Goal: Information Seeking & Learning: Understand process/instructions

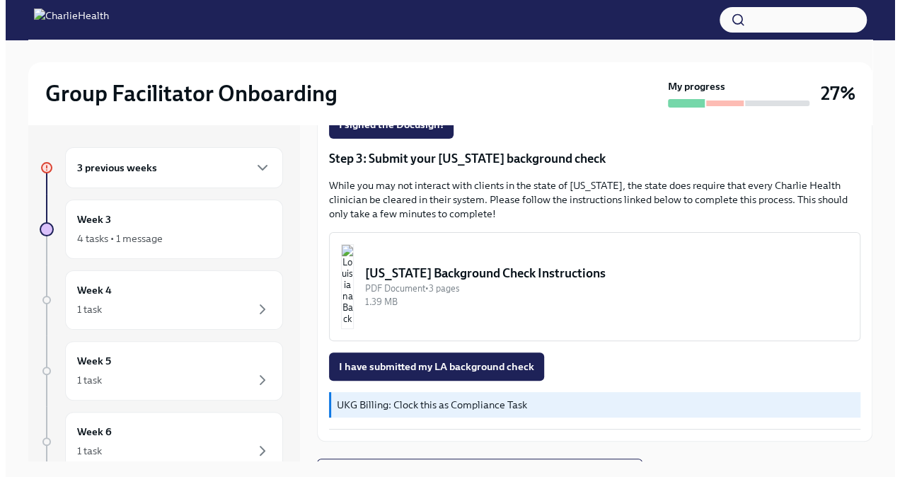
scroll to position [425, 0]
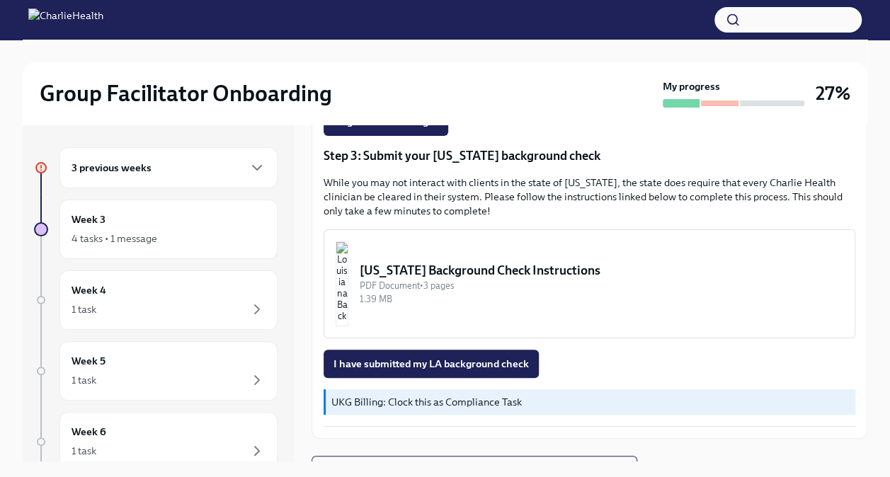
click at [439, 263] on div "[US_STATE] Background Check Instructions" at bounding box center [601, 270] width 483 height 17
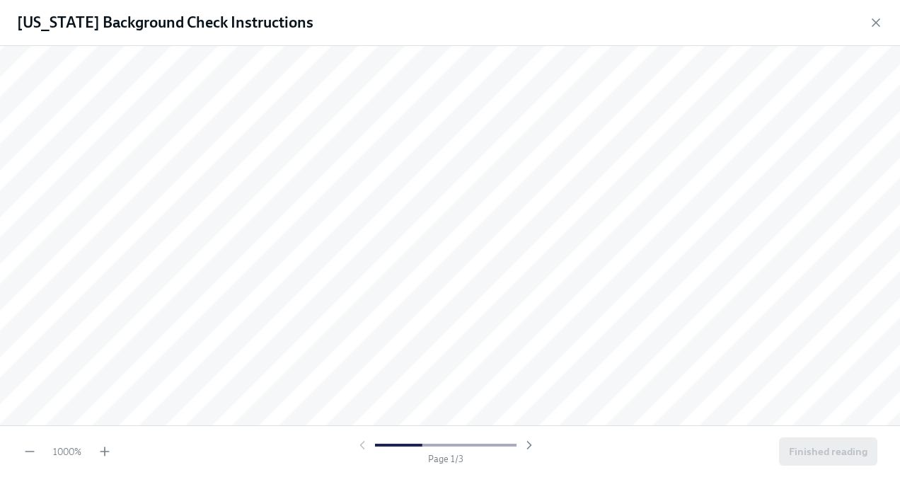
scroll to position [503, 0]
click at [35, 458] on icon "button" at bounding box center [30, 451] width 14 height 14
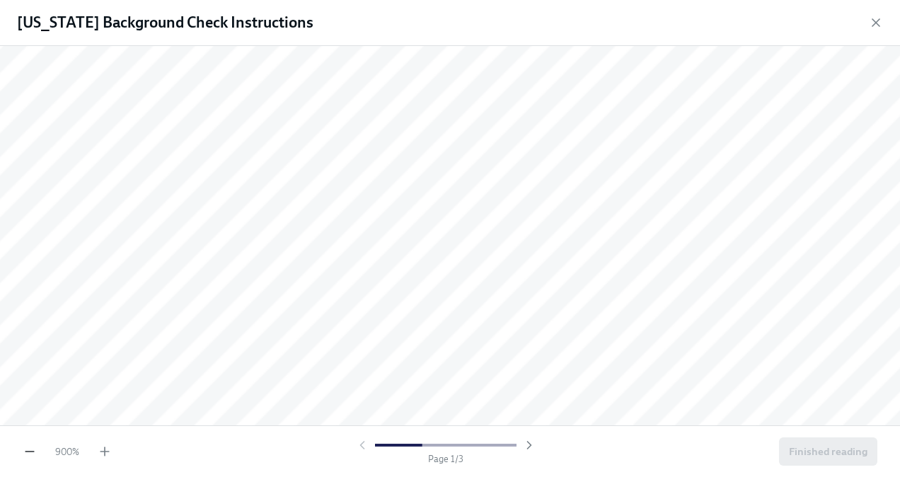
click at [35, 458] on icon "button" at bounding box center [30, 451] width 14 height 14
click at [26, 452] on icon "button" at bounding box center [29, 452] width 8 height 0
click at [28, 452] on icon "button" at bounding box center [29, 452] width 8 height 0
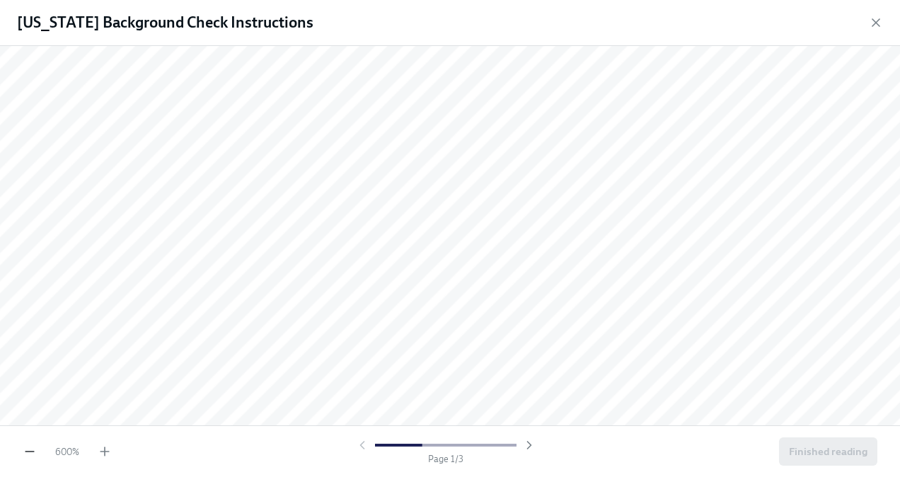
click at [34, 455] on icon "button" at bounding box center [30, 451] width 14 height 14
click at [34, 456] on icon "button" at bounding box center [30, 451] width 14 height 14
click at [34, 455] on icon "button" at bounding box center [30, 451] width 14 height 14
click at [36, 453] on icon "button" at bounding box center [30, 451] width 14 height 14
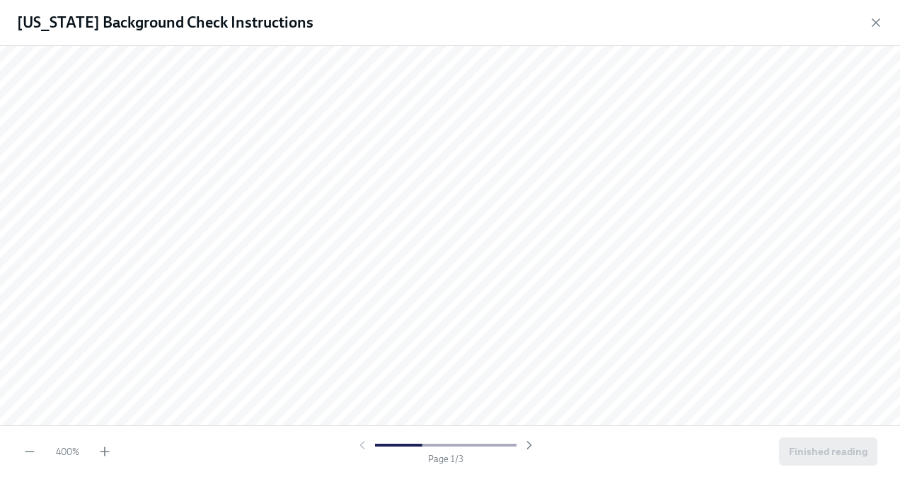
click at [44, 453] on div "400 %" at bounding box center [67, 451] width 50 height 13
click at [47, 452] on div "360 %" at bounding box center [67, 451] width 50 height 13
click at [45, 450] on div "360 %" at bounding box center [67, 451] width 50 height 13
click at [48, 449] on div "360 %" at bounding box center [67, 451] width 50 height 13
click at [34, 454] on icon "button" at bounding box center [30, 451] width 14 height 14
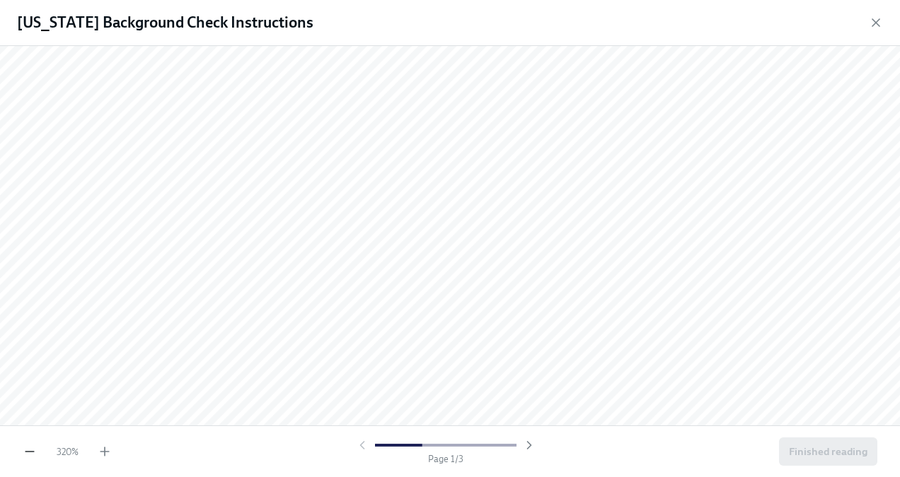
click at [35, 454] on icon "button" at bounding box center [30, 451] width 14 height 14
click at [45, 459] on div "290 % Page 1 / 3 Finished reading" at bounding box center [450, 451] width 900 height 52
click at [35, 454] on icon "button" at bounding box center [30, 451] width 14 height 14
click at [34, 455] on icon "button" at bounding box center [30, 451] width 14 height 14
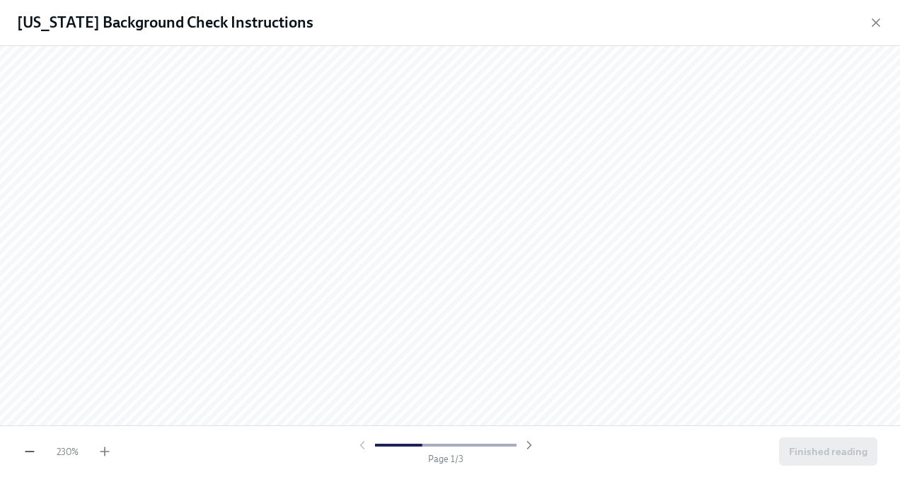
scroll to position [0, 0]
click at [31, 452] on icon "button" at bounding box center [29, 452] width 8 height 0
click at [34, 450] on icon "button" at bounding box center [30, 451] width 14 height 14
click at [34, 452] on icon "button" at bounding box center [30, 451] width 14 height 14
click at [31, 452] on icon "button" at bounding box center [29, 452] width 8 height 0
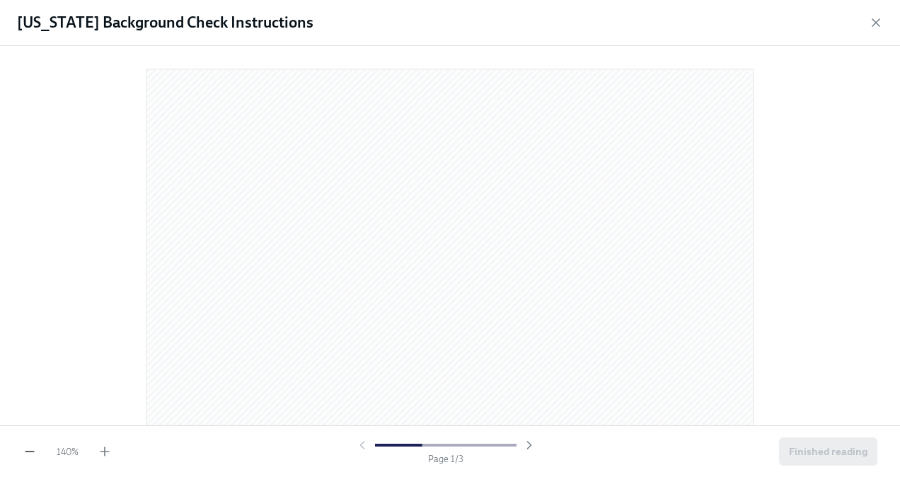
click at [34, 449] on icon "button" at bounding box center [30, 451] width 14 height 14
